Goal: Task Accomplishment & Management: Manage account settings

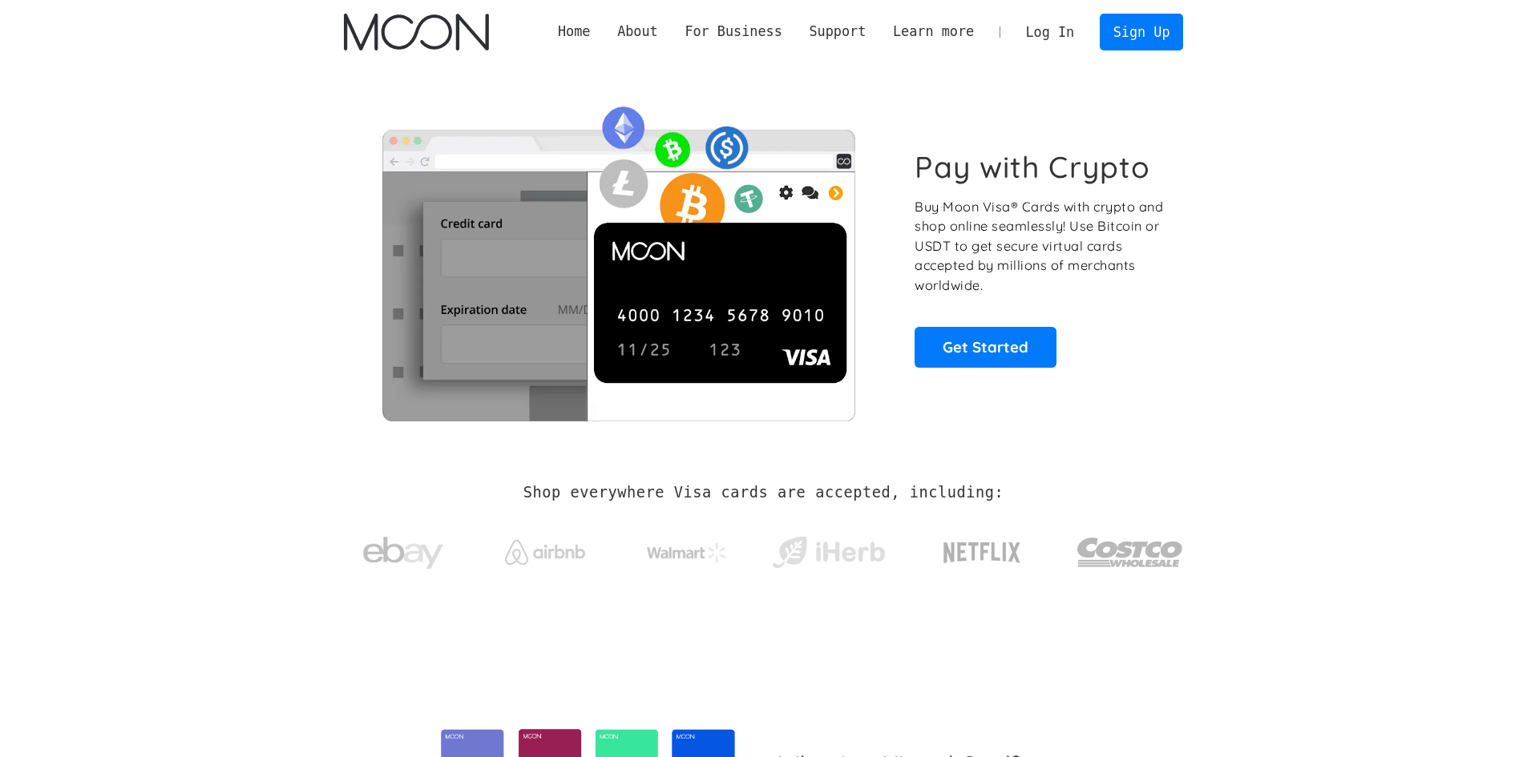
click at [1071, 38] on link "Log In" at bounding box center [1049, 31] width 75 height 35
click at [1047, 27] on link "Log In" at bounding box center [1049, 31] width 75 height 35
